Goal: Navigation & Orientation: Go to known website

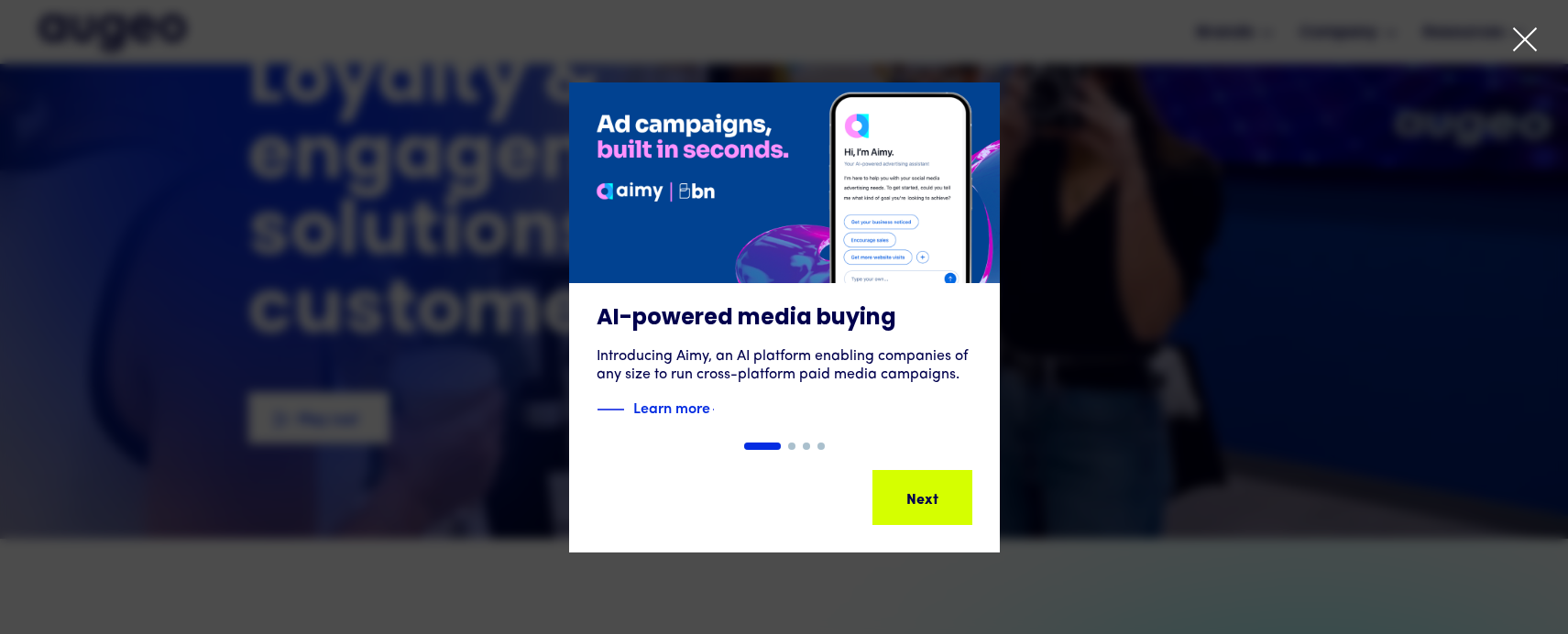
click at [1518, 32] on icon at bounding box center [1525, 39] width 22 height 22
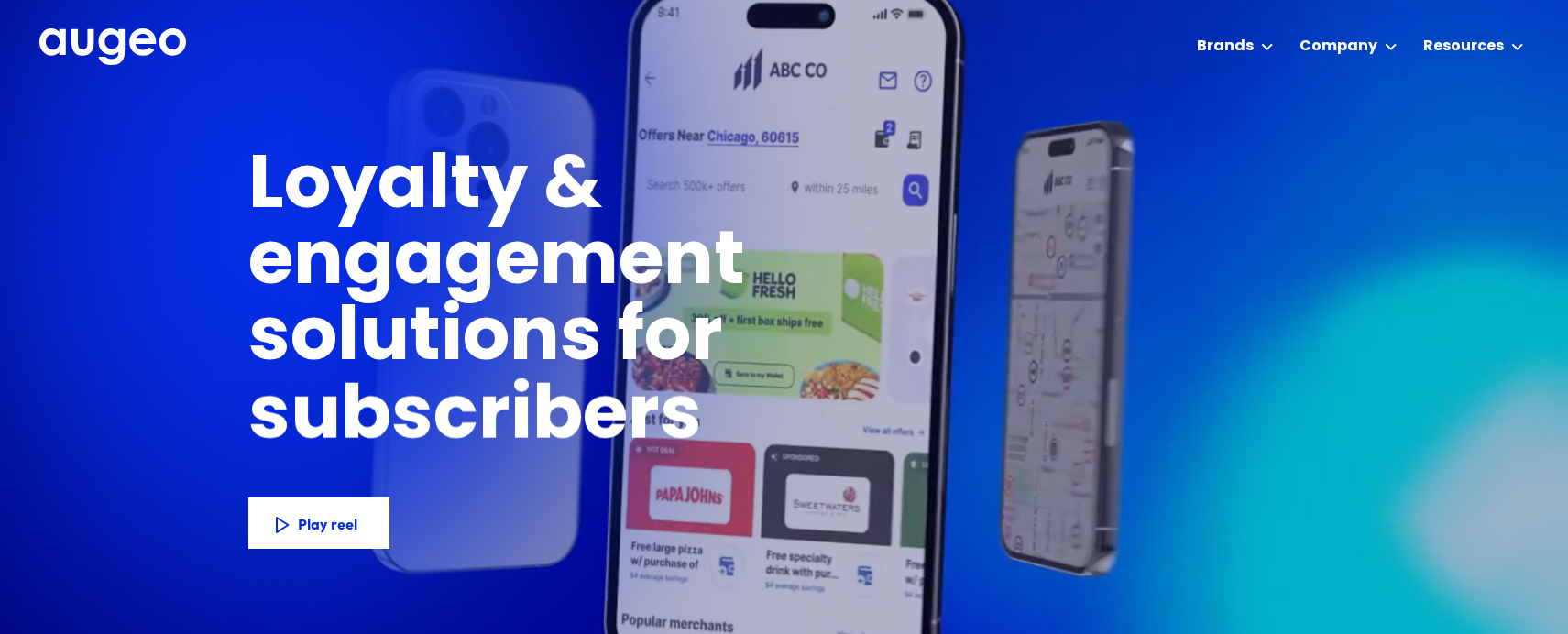
click at [98, 43] on img "home" at bounding box center [113, 46] width 147 height 38
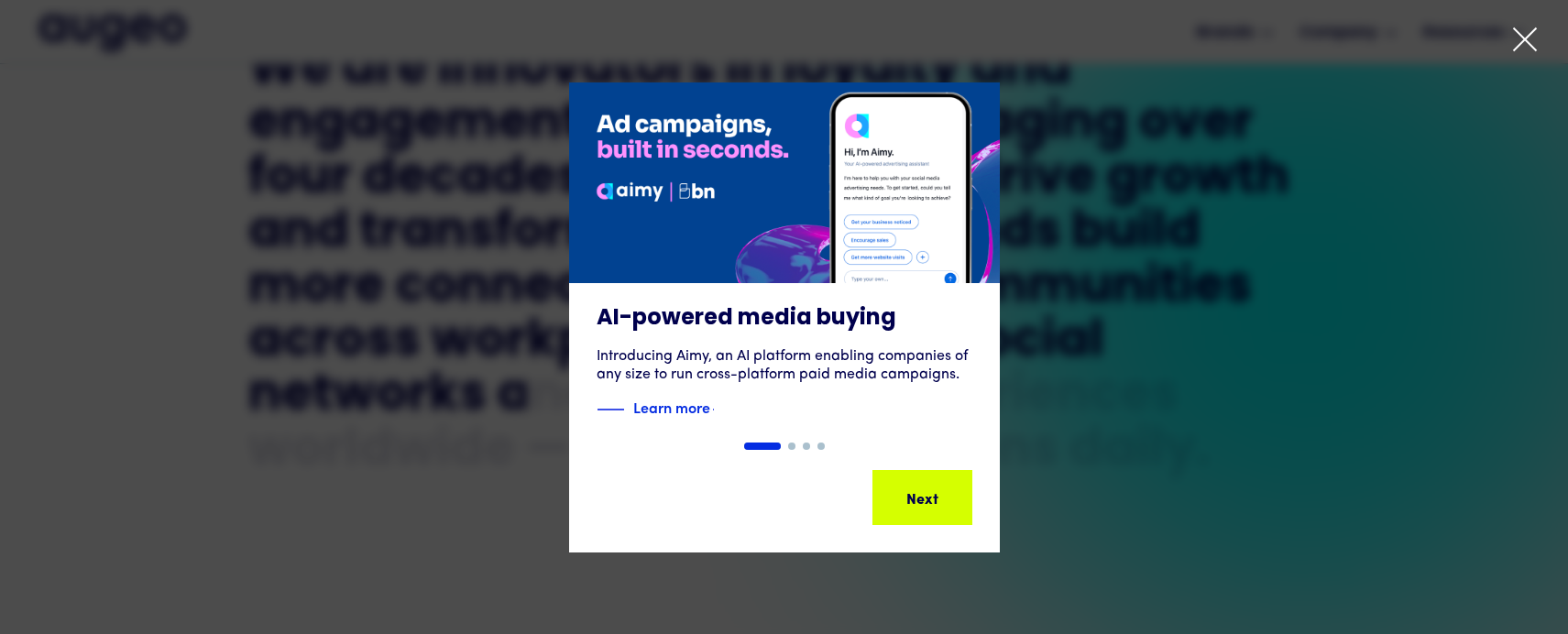
scroll to position [864, 0]
